Goal: Use online tool/utility

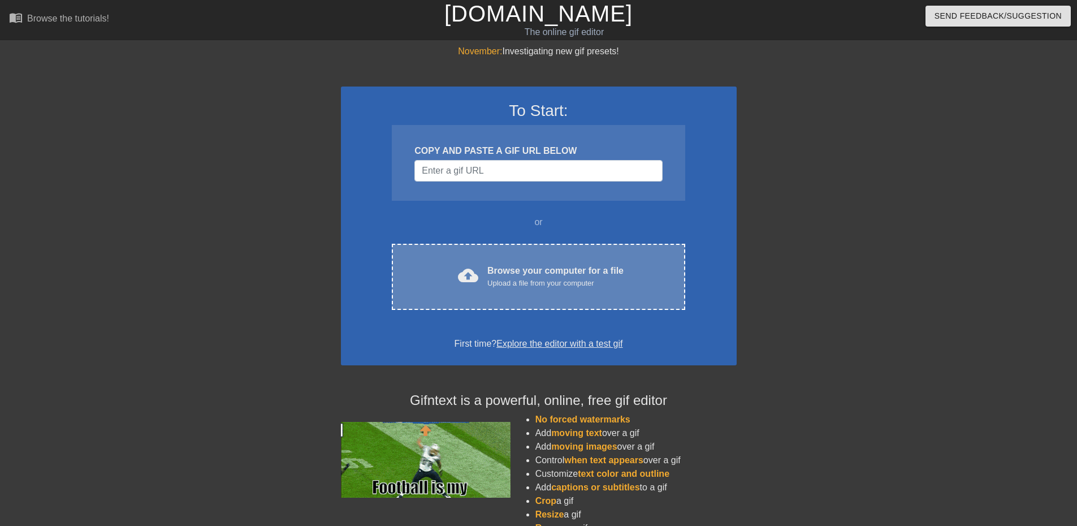
click at [497, 266] on div "Browse your computer for a file Upload a file from your computer" at bounding box center [555, 276] width 136 height 25
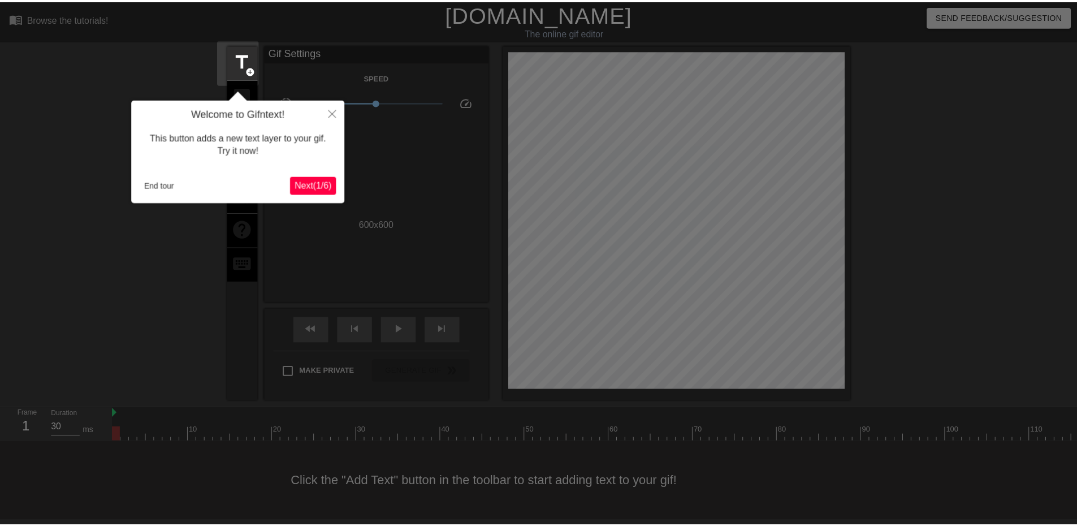
scroll to position [3, 0]
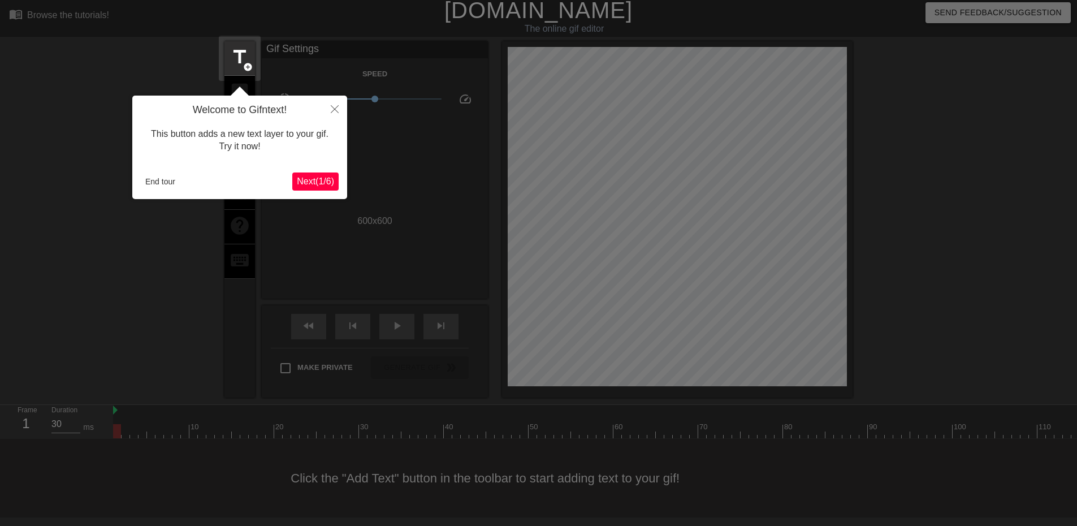
click at [322, 180] on span "Next ( 1 / 6 )" at bounding box center [315, 181] width 37 height 10
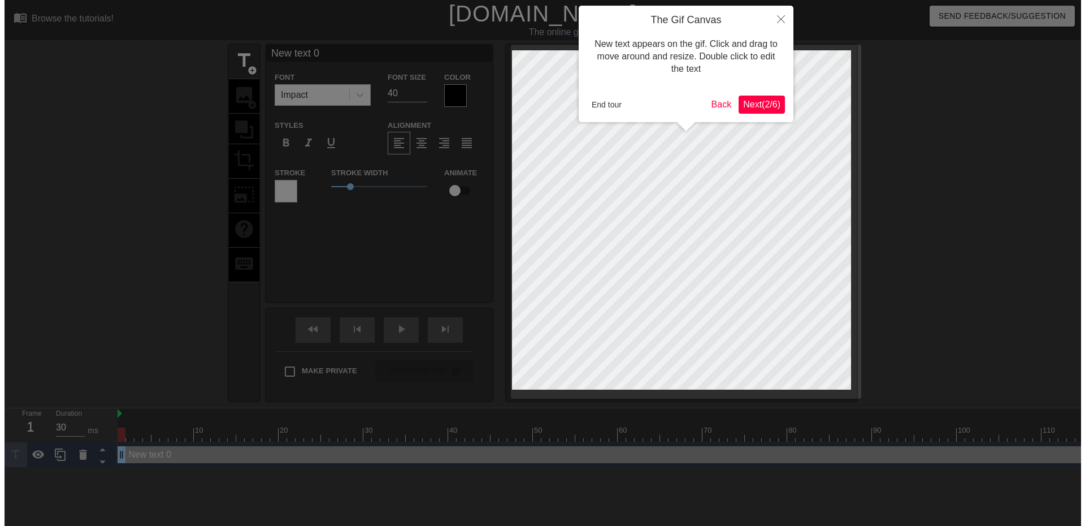
scroll to position [0, 0]
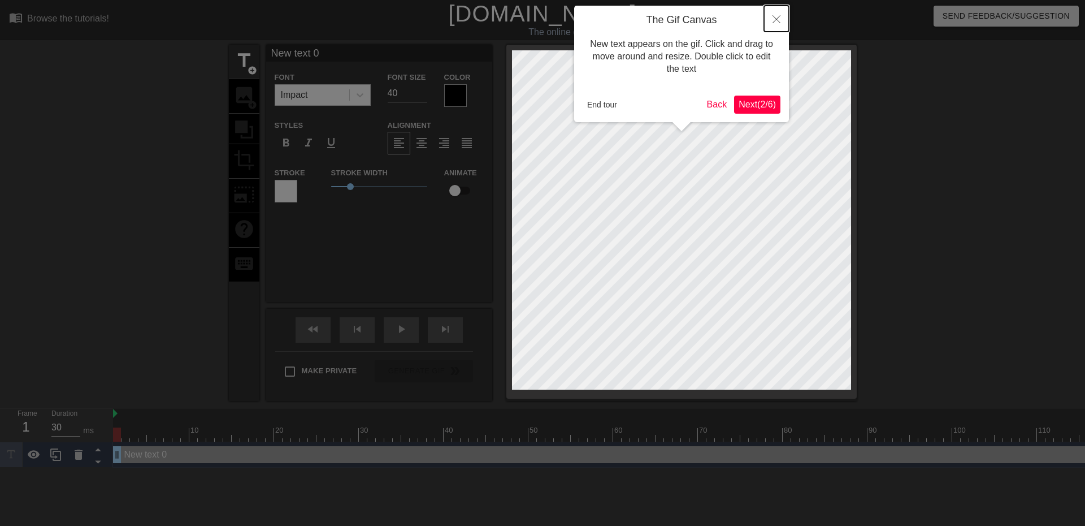
click at [777, 21] on icon "Close" at bounding box center [777, 19] width 8 height 8
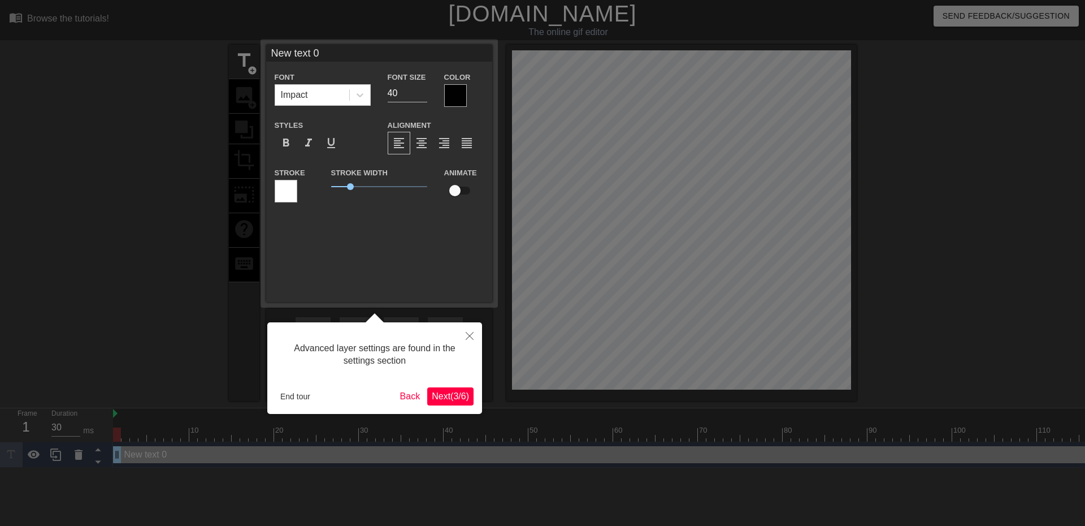
click at [450, 391] on span "Next ( 3 / 6 )" at bounding box center [450, 396] width 37 height 10
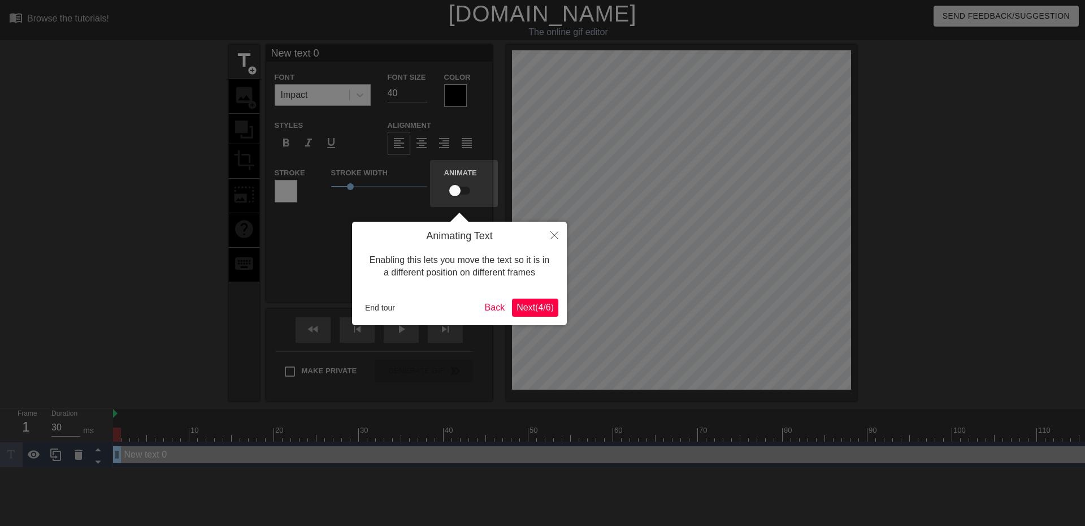
click at [529, 302] on span "Next ( 4 / 6 )" at bounding box center [535, 307] width 37 height 10
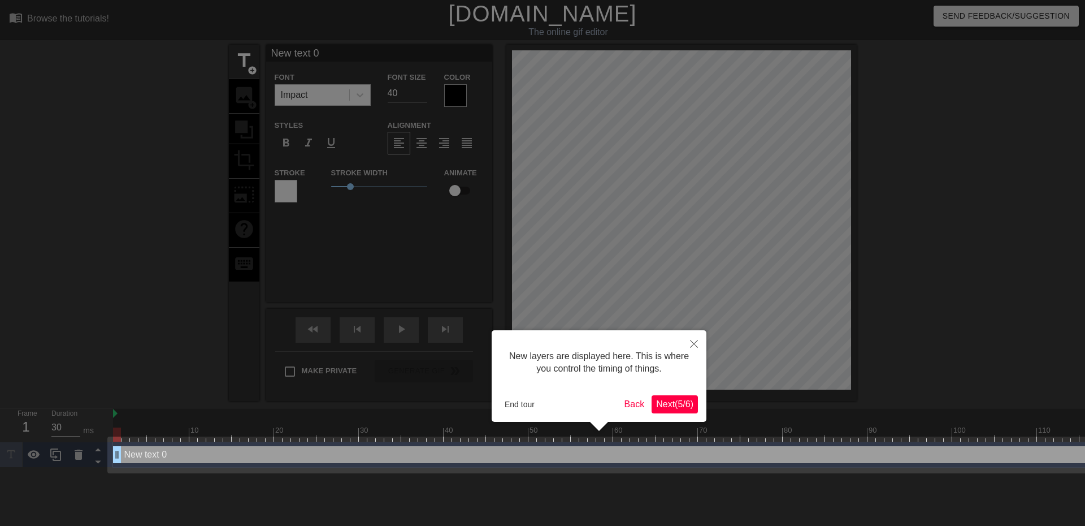
click at [666, 402] on span "Next ( 5 / 6 )" at bounding box center [674, 404] width 37 height 10
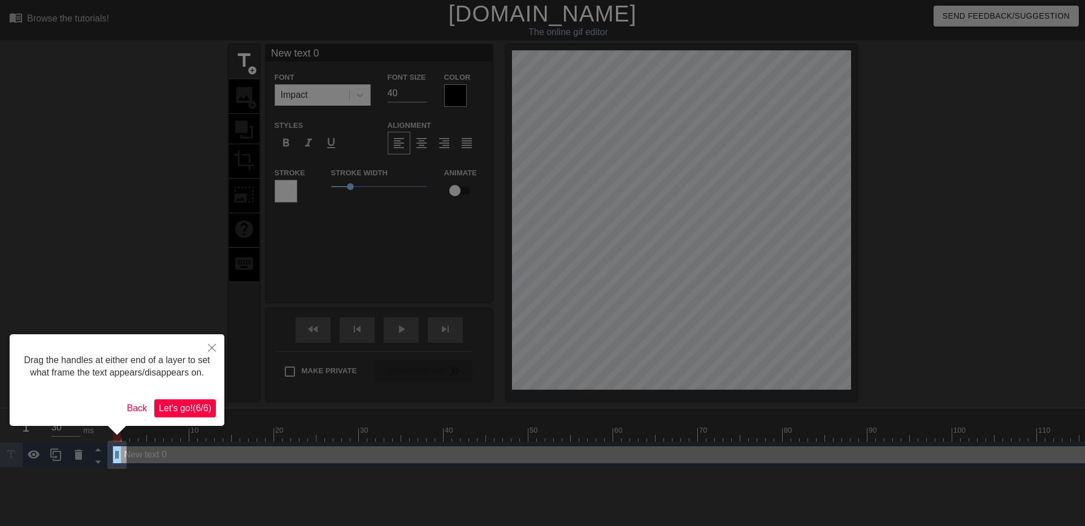
click at [196, 410] on span "Let's go! ( 6 / 6 )" at bounding box center [185, 408] width 53 height 10
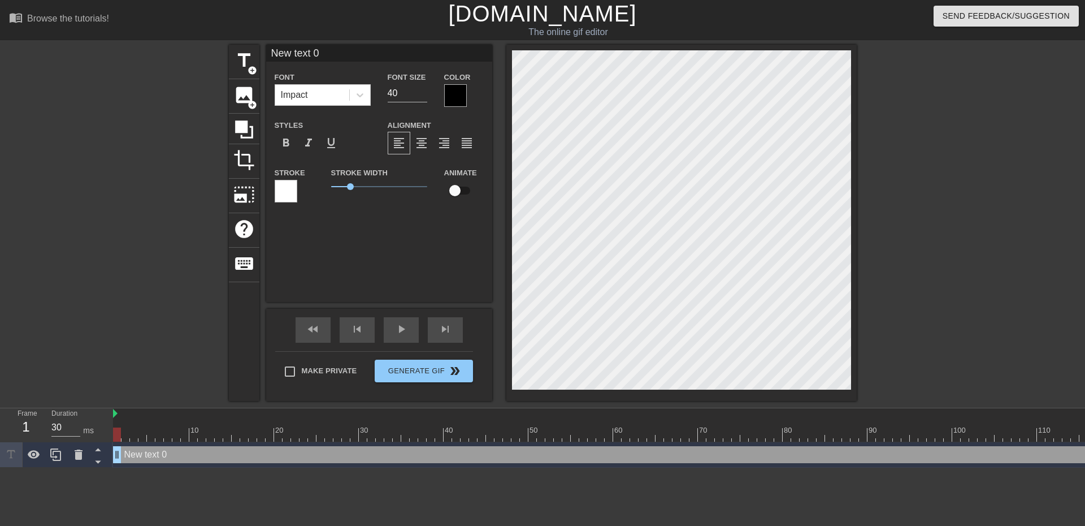
click at [147, 455] on div "New text 0 drag_handle drag_handle" at bounding box center [863, 454] width 1501 height 17
click at [146, 456] on div "New text 0 drag_handle drag_handle" at bounding box center [863, 454] width 1501 height 17
click at [146, 453] on div "New text 0 drag_handle drag_handle" at bounding box center [863, 454] width 1501 height 17
click at [144, 452] on div "New text 0 drag_handle drag_handle" at bounding box center [863, 454] width 1501 height 17
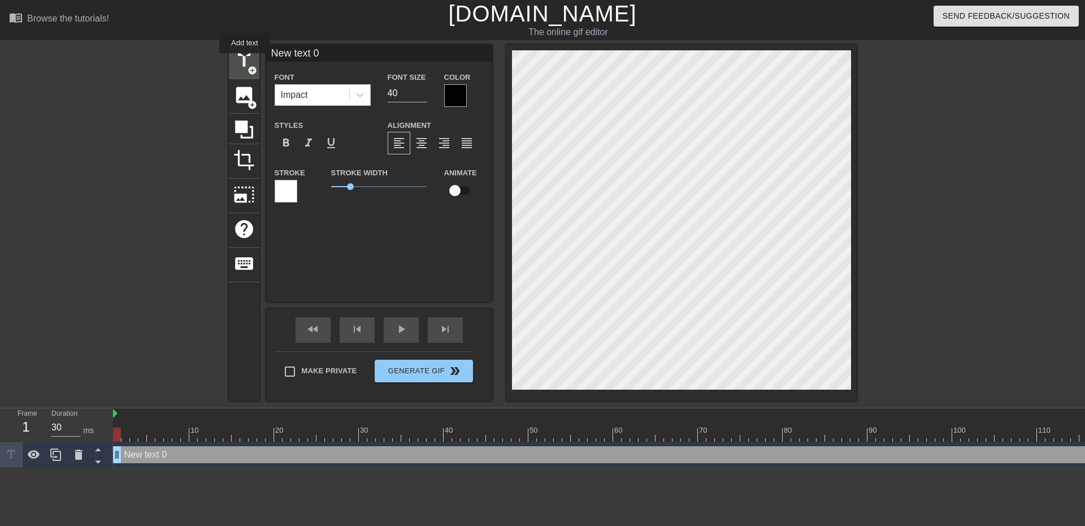
click at [245, 61] on span "title" at bounding box center [243, 60] width 21 height 21
type input "New text 1"
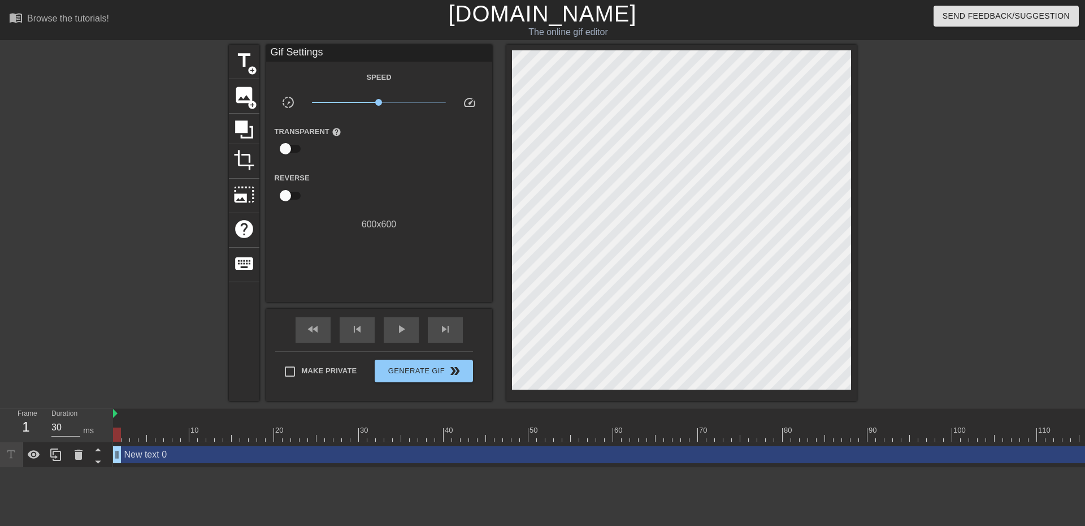
click at [220, 454] on div "New text 0 drag_handle drag_handle" at bounding box center [863, 454] width 1501 height 17
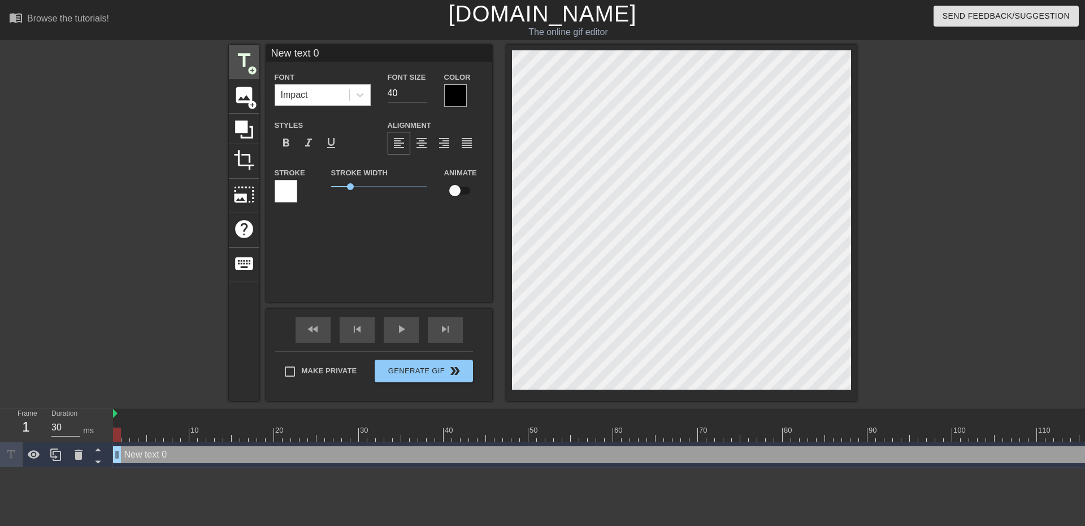
drag, startPoint x: 328, startPoint y: 49, endPoint x: 251, endPoint y: 62, distance: 78.0
click at [251, 62] on div "title add_circle image add_circle crop photo_size_select_large help keyboard Ne…" at bounding box center [543, 223] width 628 height 356
type input "KREEP WHEN SCENE VOIDED"
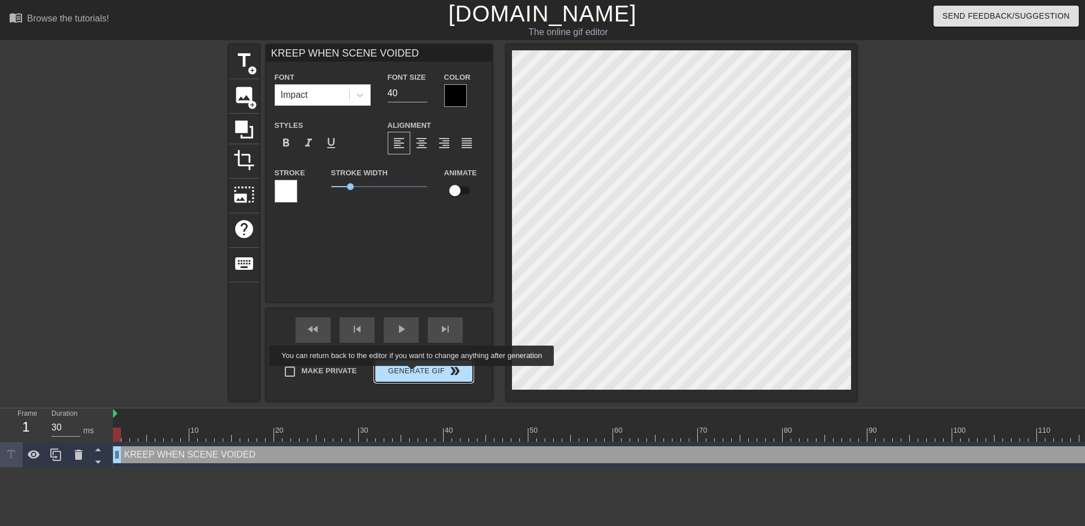
click at [414, 375] on span "Generate Gif double_arrow" at bounding box center [423, 371] width 89 height 14
